Goal: Task Accomplishment & Management: Manage account settings

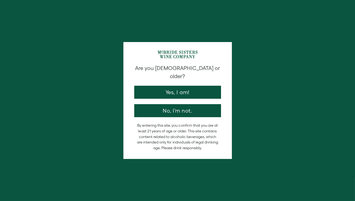
type input "********"
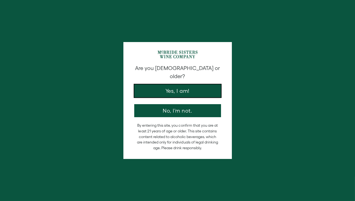
click at [178, 85] on button "Yes, I am!" at bounding box center [177, 90] width 87 height 13
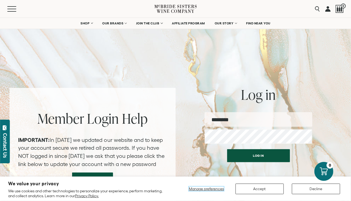
click at [205, 188] on span "Manage preferences" at bounding box center [206, 189] width 35 height 4
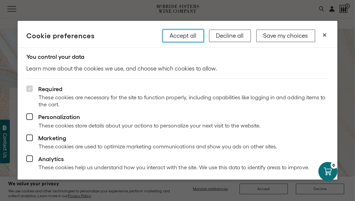
click at [180, 35] on button "Accept all" at bounding box center [183, 36] width 41 height 12
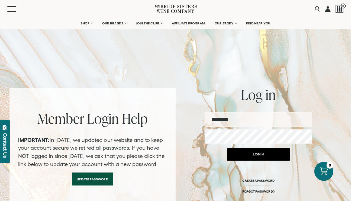
click at [254, 156] on button "Log in" at bounding box center [258, 154] width 63 height 13
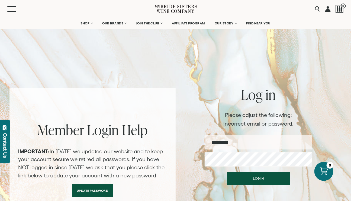
click at [242, 142] on input "********" at bounding box center [259, 142] width 108 height 14
type input "*"
type input "**********"
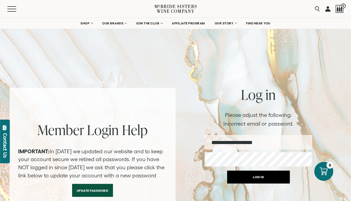
click at [260, 179] on button "Log in" at bounding box center [258, 177] width 63 height 13
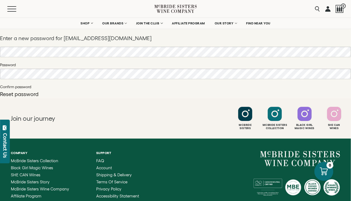
click at [21, 94] on button "Reset password" at bounding box center [19, 93] width 39 height 5
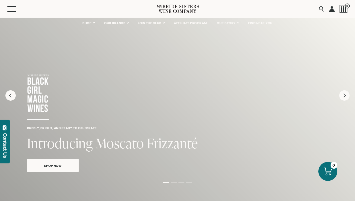
click at [333, 10] on link at bounding box center [331, 9] width 5 height 18
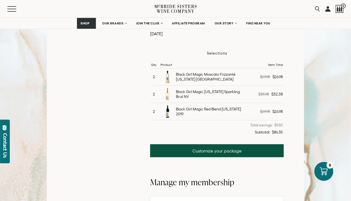
scroll to position [160, 0]
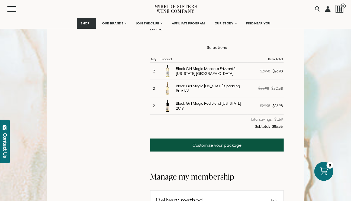
click at [218, 145] on link "Customize your package" at bounding box center [217, 145] width 134 height 13
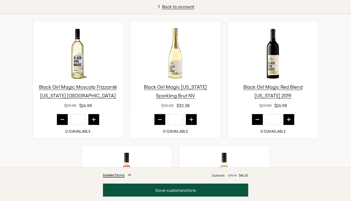
scroll to position [199, 0]
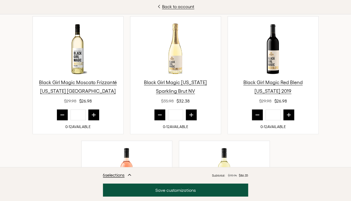
click at [256, 115] on icon "prior quantity" at bounding box center [258, 115] width 4 height 0
type input "*"
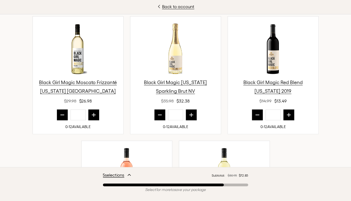
click at [60, 117] on icon "prior quantity" at bounding box center [62, 114] width 5 height 5
type input "*"
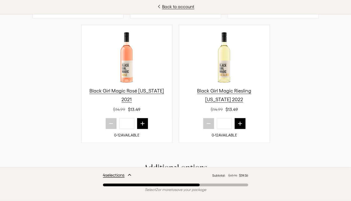
scroll to position [312, 0]
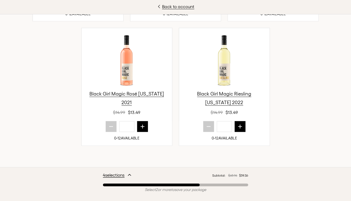
click at [141, 125] on icon "next quantity" at bounding box center [142, 126] width 5 height 5
type input "*"
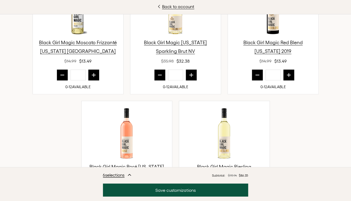
scroll to position [236, 0]
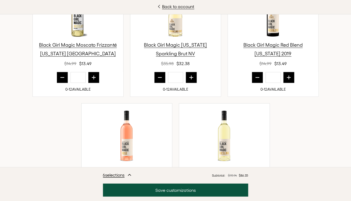
click at [60, 78] on icon "prior quantity" at bounding box center [62, 78] width 4 height 0
type input "*"
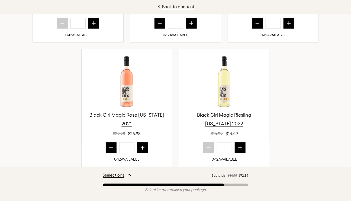
scroll to position [293, 0]
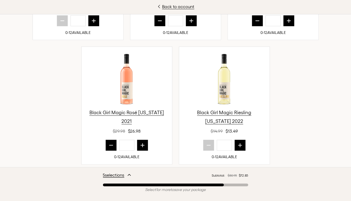
click at [238, 144] on icon "next quantity" at bounding box center [240, 145] width 5 height 5
type input "*"
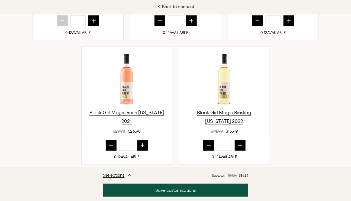
click at [178, 189] on button "Save customizations" at bounding box center [175, 190] width 145 height 13
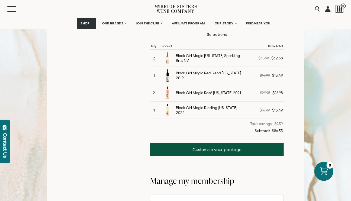
scroll to position [160, 0]
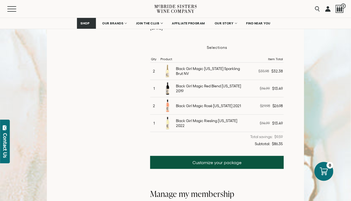
click at [216, 162] on link "Customize your package" at bounding box center [217, 162] width 134 height 13
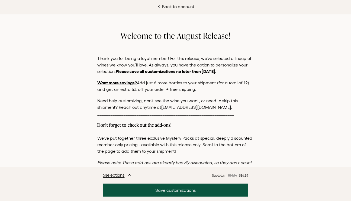
click at [179, 188] on button "Save customizations" at bounding box center [175, 190] width 145 height 13
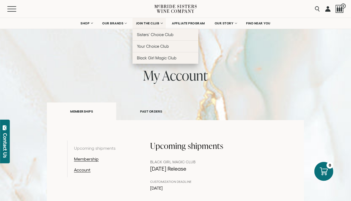
click at [161, 22] on link "JOIN THE CLUB" at bounding box center [149, 23] width 33 height 11
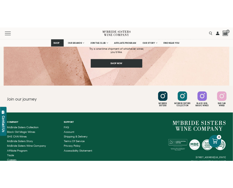
scroll to position [869, 0]
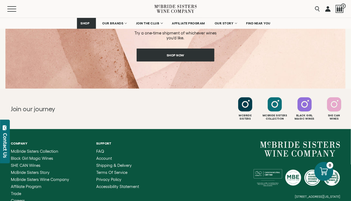
click at [334, 104] on div at bounding box center [334, 104] width 14 height 14
click at [328, 10] on link at bounding box center [327, 9] width 5 height 18
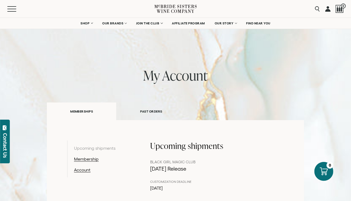
click at [339, 10] on div at bounding box center [340, 9] width 8 height 8
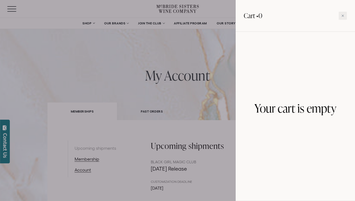
click at [195, 57] on div at bounding box center [177, 100] width 355 height 201
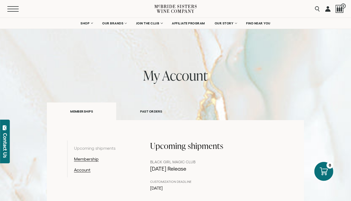
click at [11, 9] on span "Mobile Menu Trigger" at bounding box center [12, 9] width 11 height 1
